Goal: Transaction & Acquisition: Purchase product/service

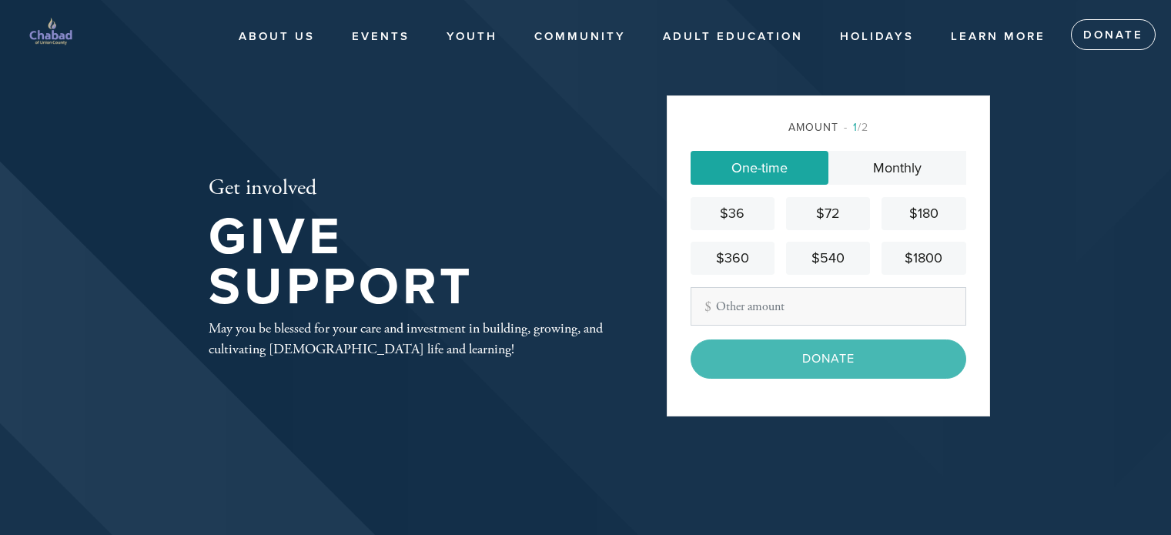
click at [725, 300] on input "Other Amount" at bounding box center [829, 306] width 276 height 39
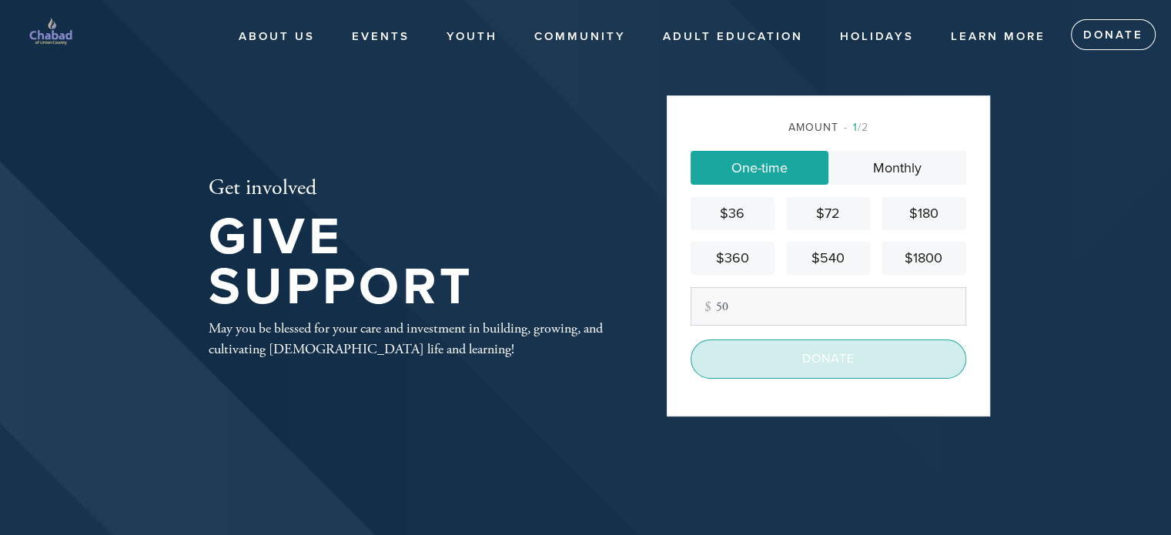
type input "50"
click at [766, 354] on input "Donate" at bounding box center [829, 359] width 276 height 39
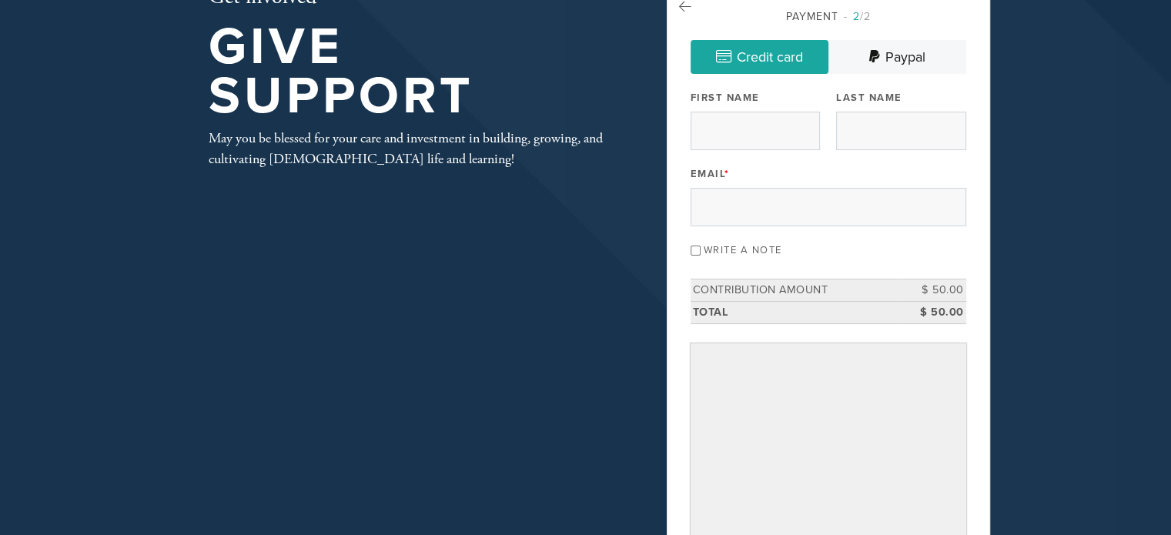
scroll to position [116, 0]
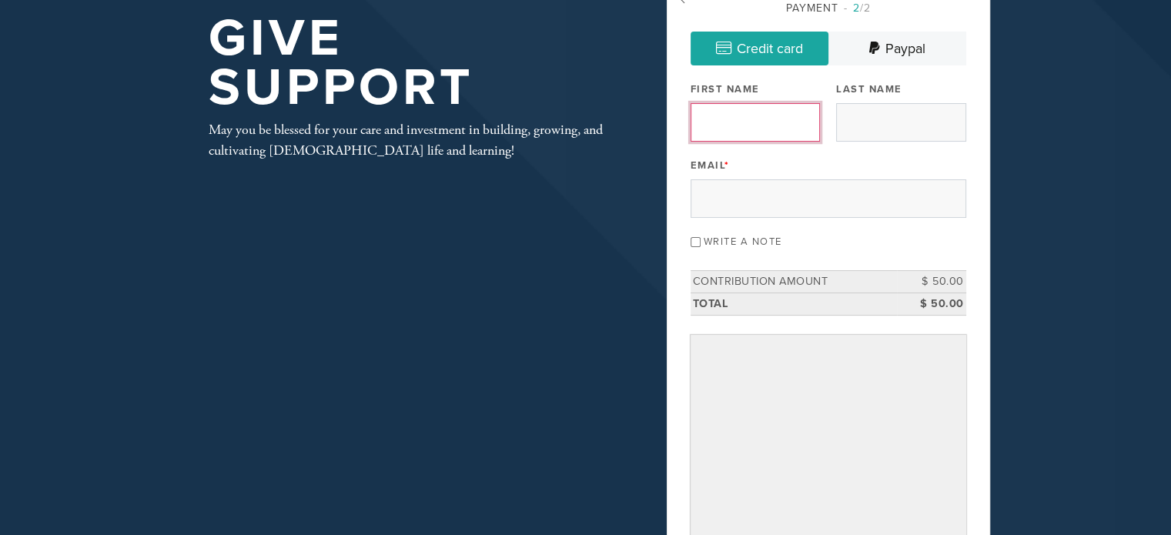
click at [758, 129] on input "First Name" at bounding box center [755, 122] width 129 height 39
type input "[PERSON_NAME]"
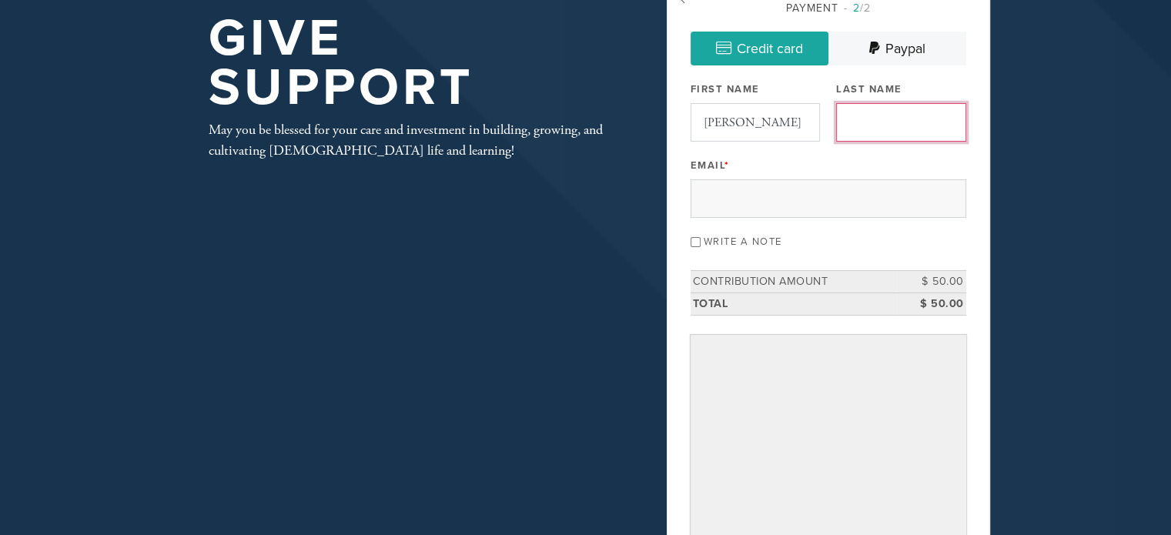
type input "Turnof"
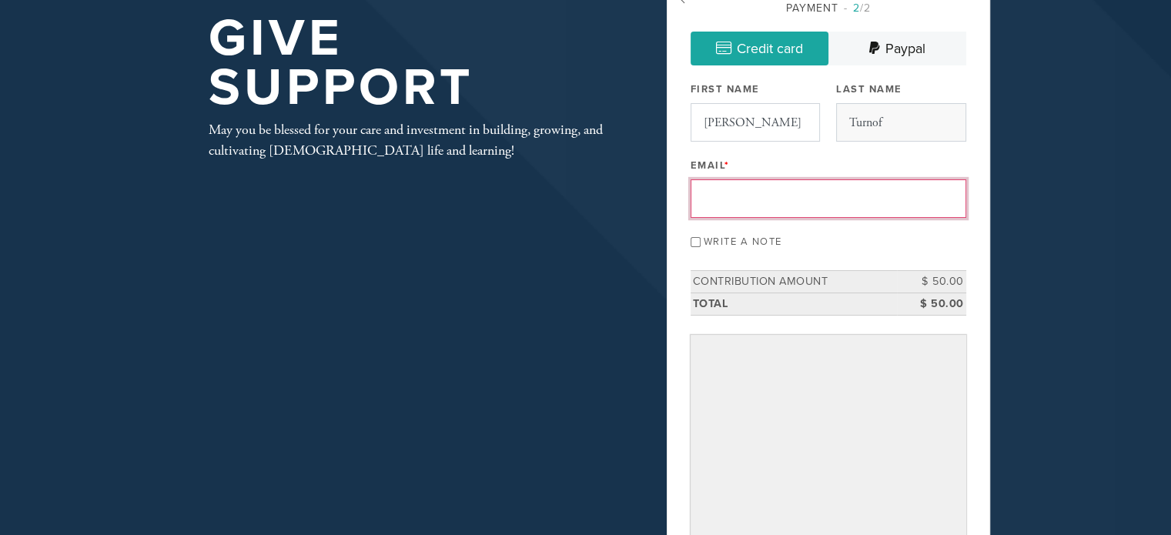
type input "[EMAIL_ADDRESS][DOMAIN_NAME]"
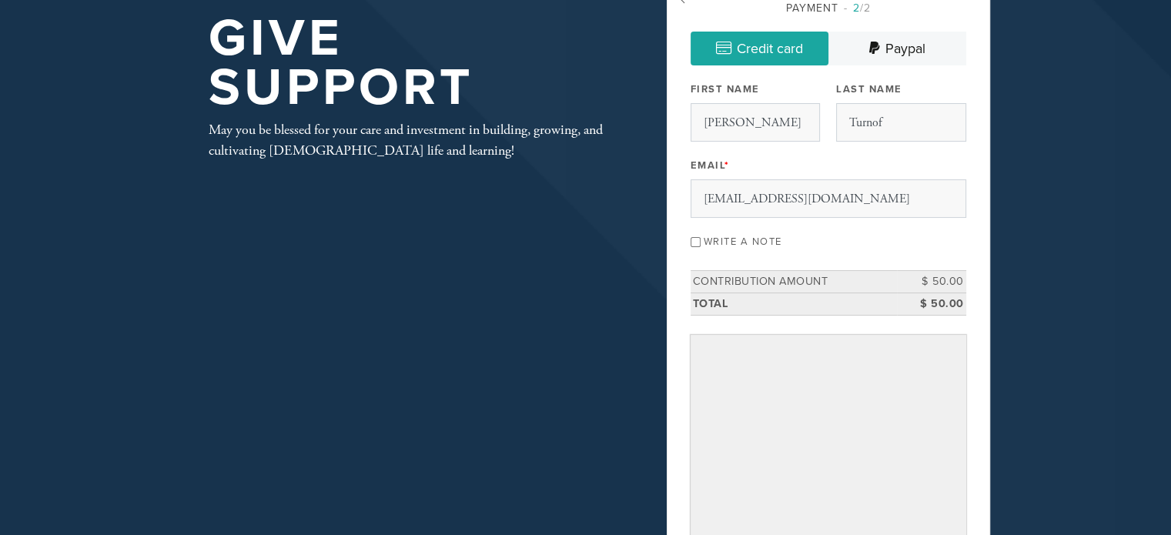
click at [693, 240] on input "Write a note" at bounding box center [696, 242] width 10 height 10
checkbox input "true"
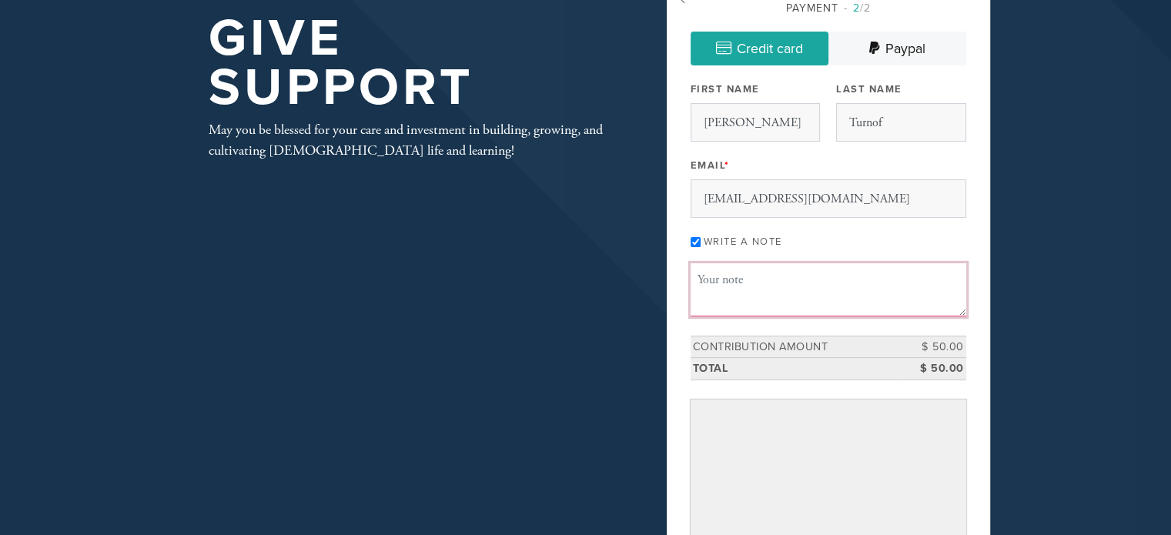
click at [699, 280] on textarea "Message or dedication" at bounding box center [829, 289] width 276 height 52
click at [776, 278] on textarea "This donation i" at bounding box center [829, 289] width 276 height 52
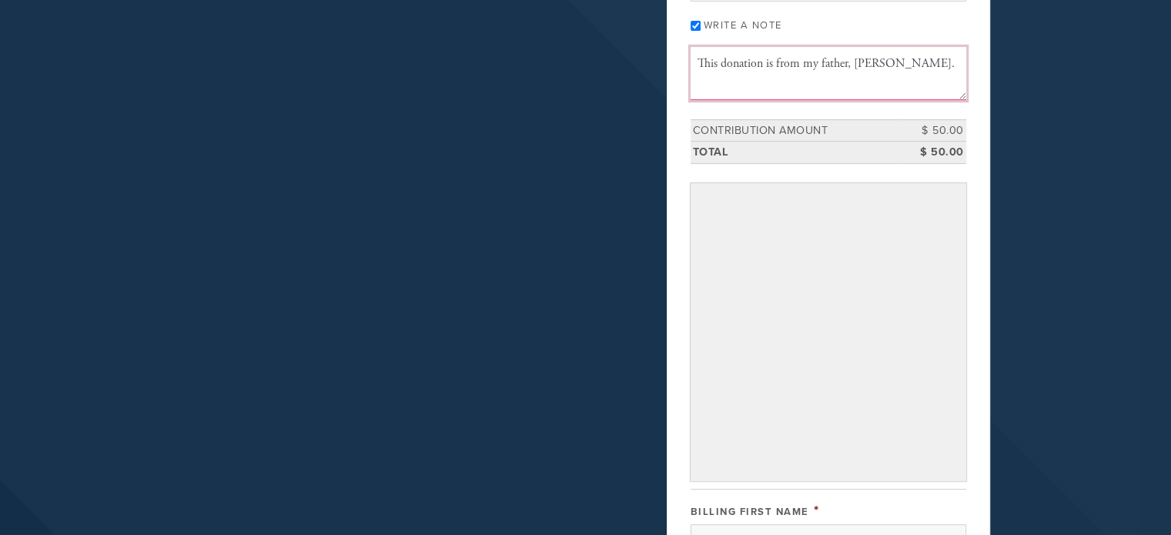
scroll to position [337, 0]
type textarea "This donation is from my father, [PERSON_NAME]."
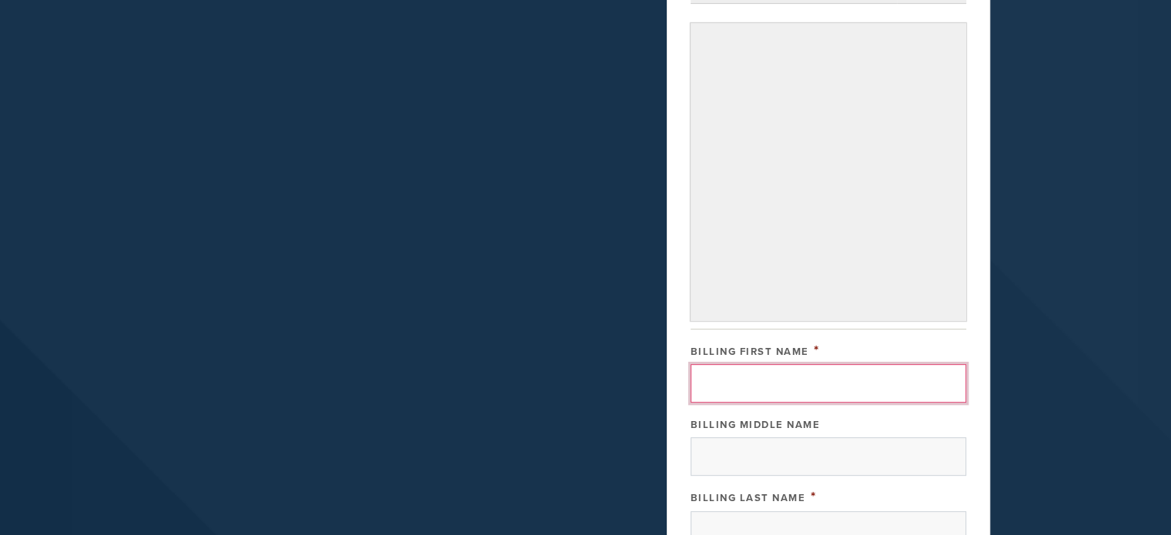
scroll to position [520, 0]
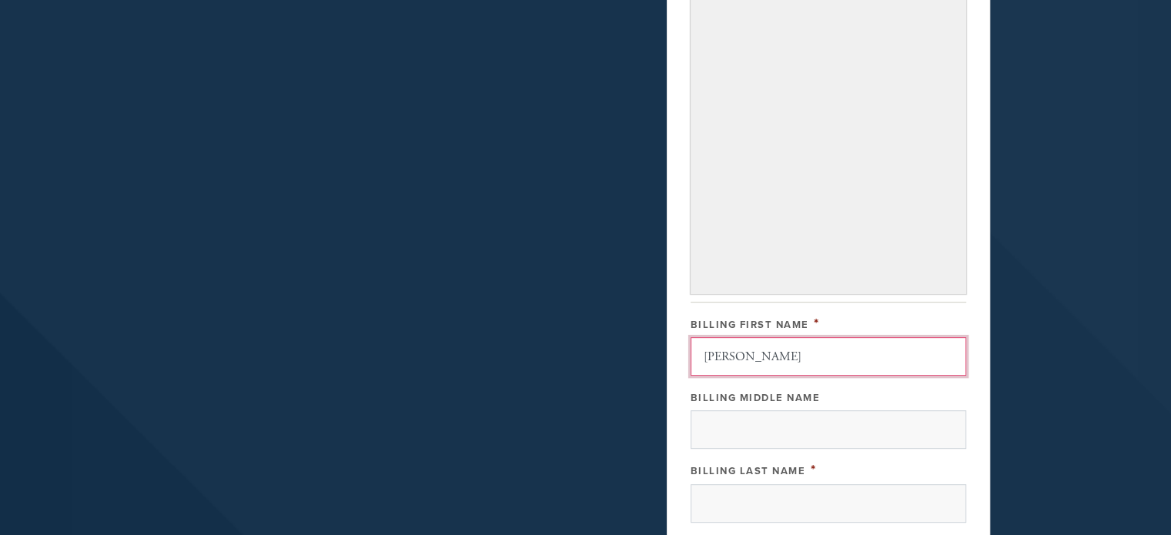
type input "[PERSON_NAME]"
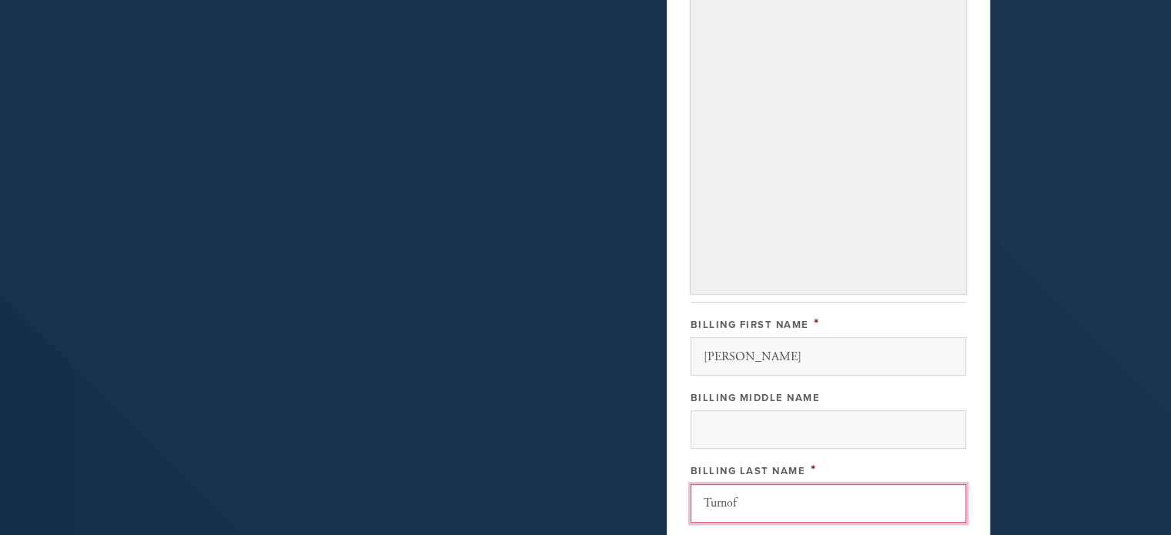
type input "Turnof"
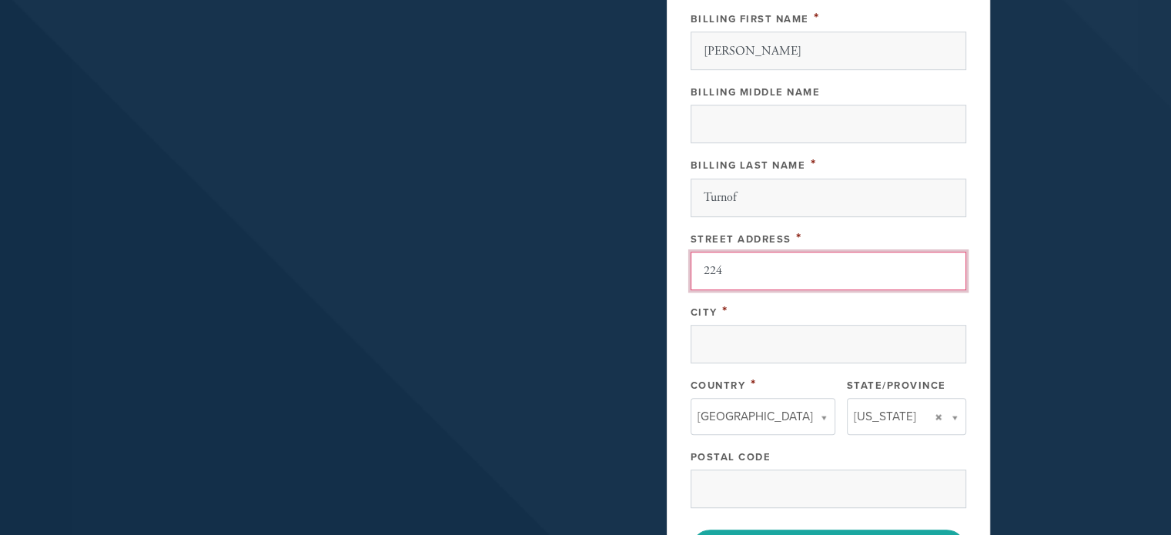
type input "[STREET_ADDRESS][PERSON_NAME]"
type input "J"
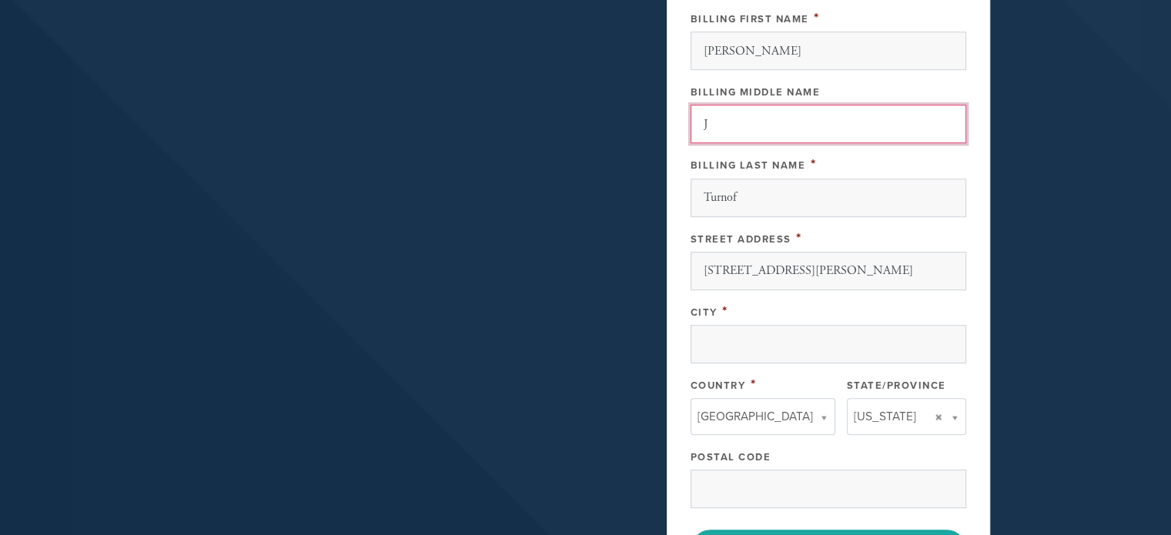
type input "Westfield"
type input "[GEOGRAPHIC_DATA]"
type input "NJ"
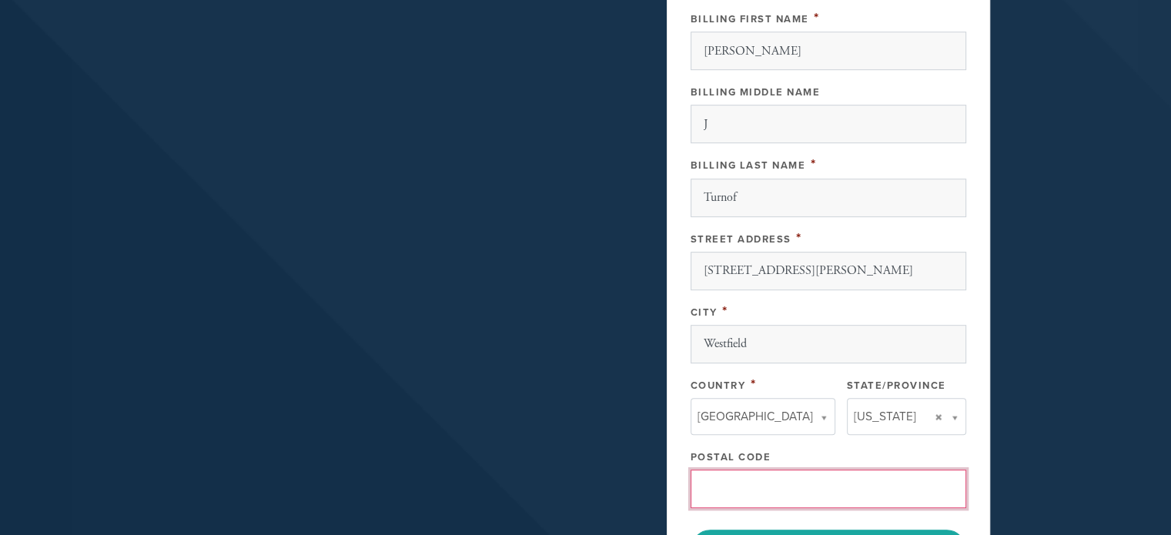
type input "07090-1825"
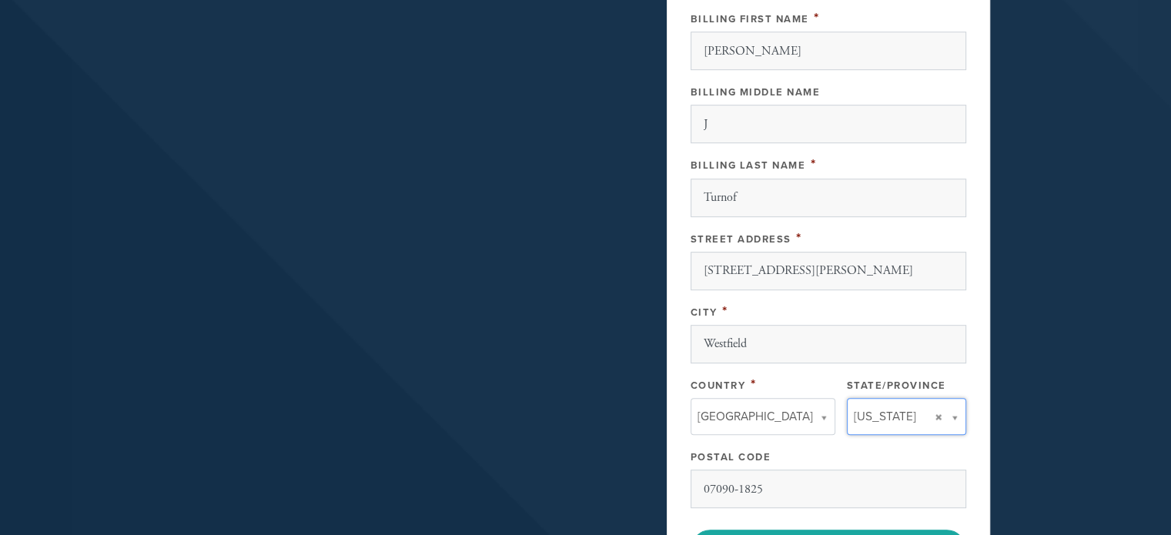
type input "NJ"
type input "[GEOGRAPHIC_DATA]"
click at [860, 447] on input "NJ" at bounding box center [900, 445] width 125 height 22
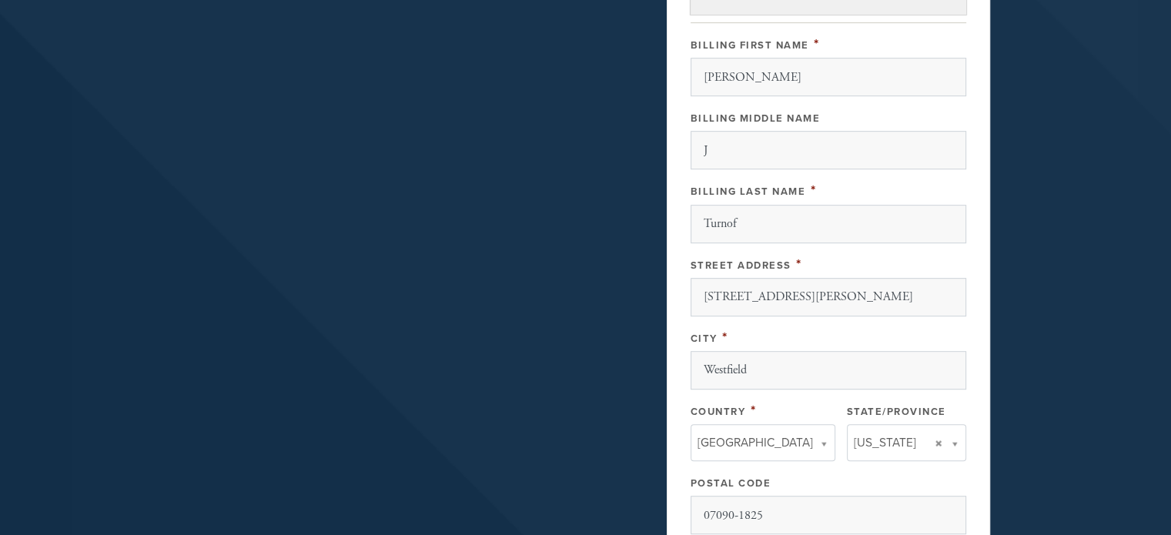
scroll to position [918, 0]
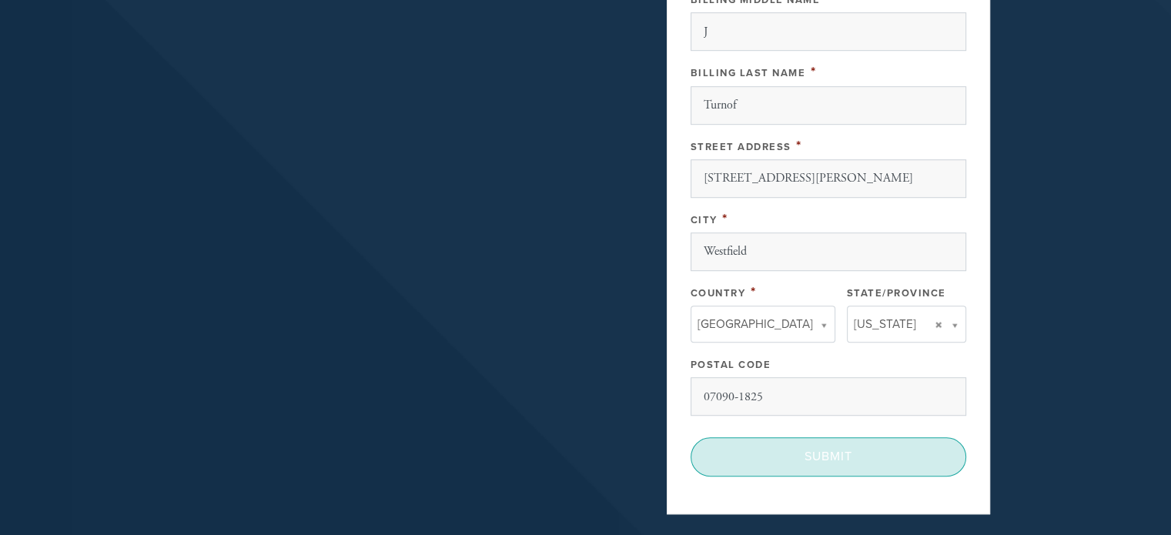
click at [819, 455] on input "Submit" at bounding box center [829, 456] width 276 height 39
